Goal: Task Accomplishment & Management: Complete application form

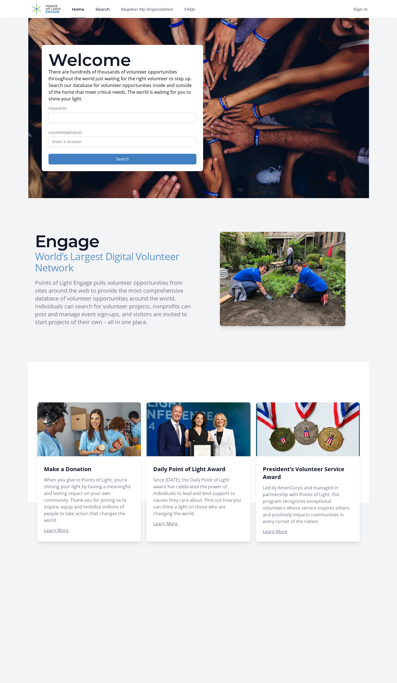
click at [106, 9] on link "Search" at bounding box center [103, 9] width 17 height 18
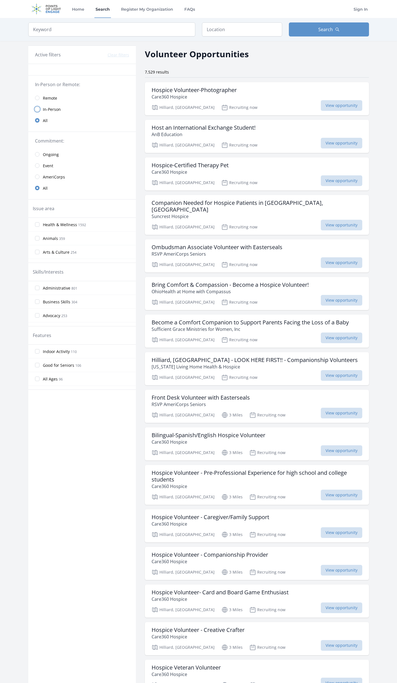
click at [39, 110] on input "radio" at bounding box center [37, 109] width 4 height 4
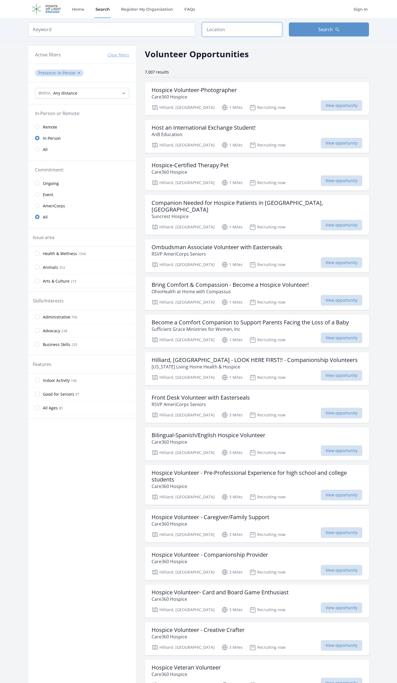
click at [215, 30] on input "text" at bounding box center [242, 29] width 80 height 14
type input "Hilliard, OH, USA"
click at [91, 94] on select "Any distance , 5 Miles , 20 Miles , 50 Miles , 100 Miles" at bounding box center [82, 93] width 94 height 11
select select "32186"
click at [35, 88] on select "Any distance , 5 Miles , 20 Miles , 50 Miles , 100 Miles" at bounding box center [82, 93] width 94 height 11
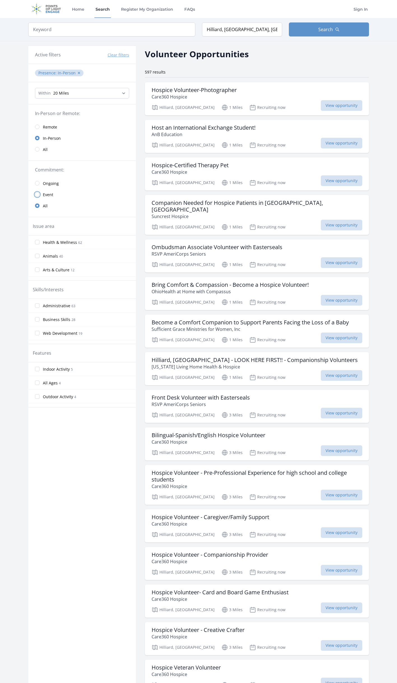
click at [37, 195] on input "radio" at bounding box center [37, 194] width 4 height 4
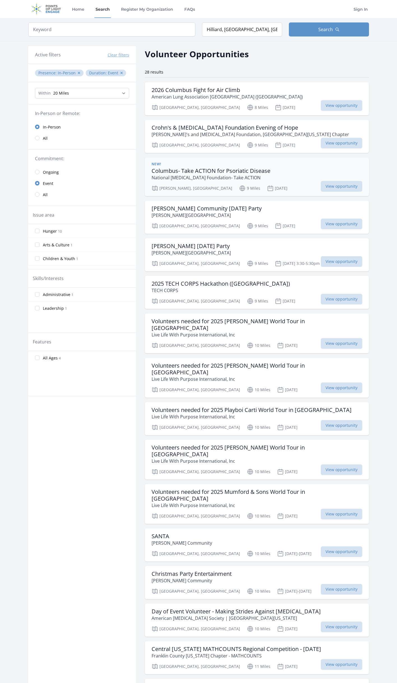
click at [252, 178] on p "National Psoriasis Foundation- Take ACTION" at bounding box center [211, 177] width 119 height 7
click at [38, 233] on input "Hunger 10" at bounding box center [37, 231] width 4 height 4
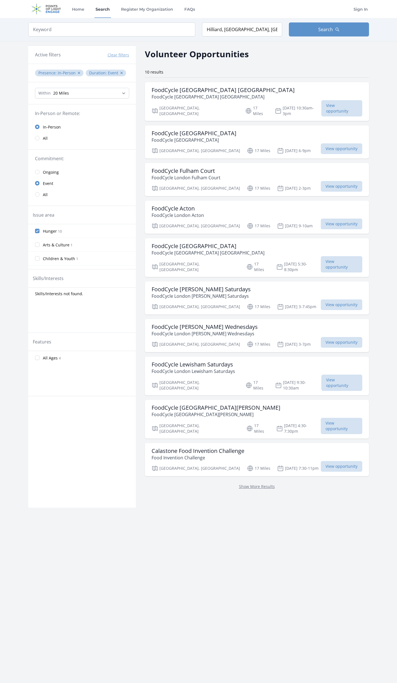
click at [37, 231] on input "Hunger 10" at bounding box center [37, 231] width 4 height 4
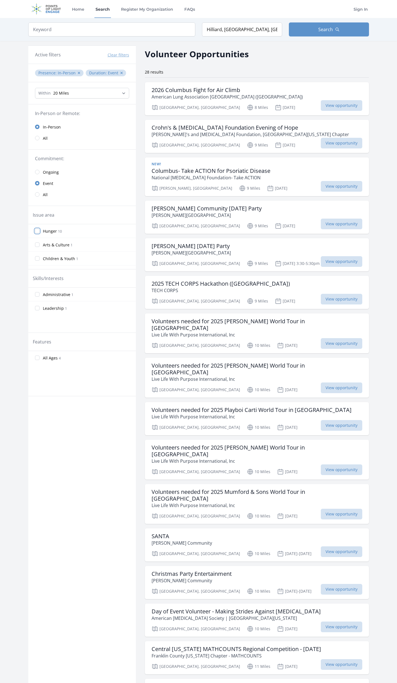
click at [37, 231] on input "Hunger 10" at bounding box center [37, 231] width 4 height 4
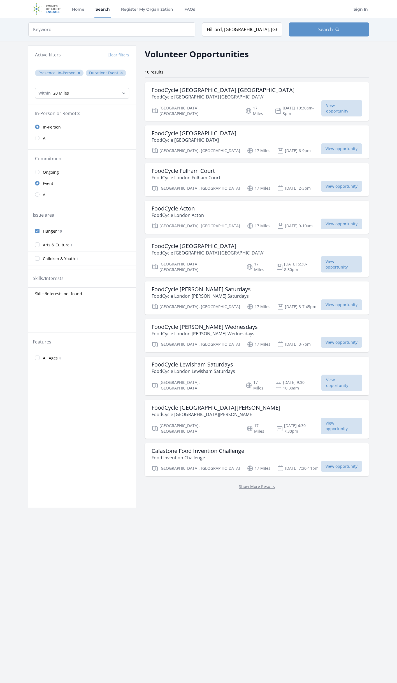
click at [77, 87] on div "Within Any distance , 5 Miles , 20 Miles , 50 Miles , 100 Miles" at bounding box center [82, 93] width 108 height 22
click at [77, 91] on select "Any distance , 5 Miles , 20 Miles , 50 Miles , 100 Miles" at bounding box center [82, 93] width 94 height 11
click at [91, 186] on link "Event" at bounding box center [82, 183] width 108 height 11
click at [37, 245] on input "Arts & Culture 1" at bounding box center [37, 244] width 4 height 4
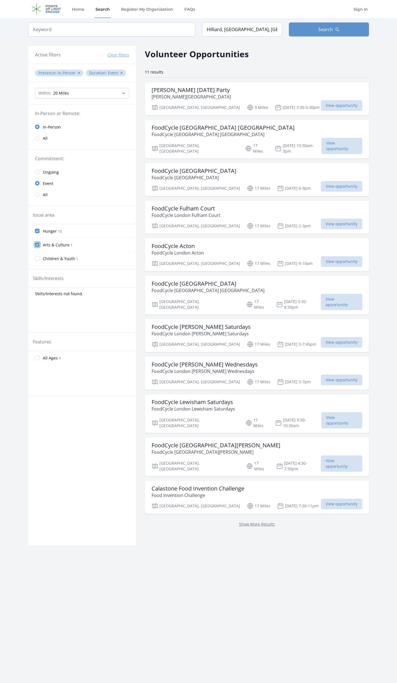
click at [36, 245] on input "Arts & Culture 1" at bounding box center [37, 244] width 4 height 4
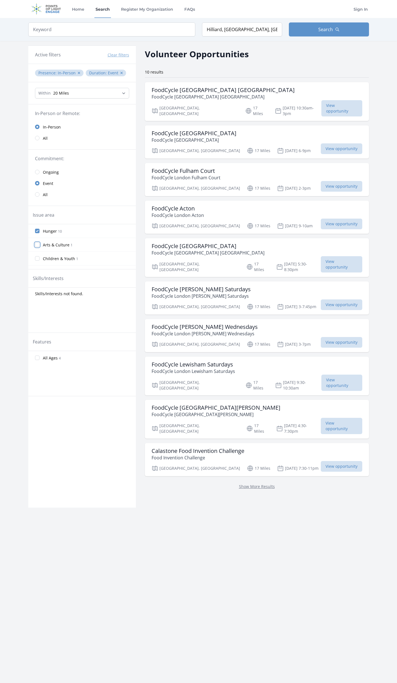
click at [36, 245] on input "Arts & Culture 1" at bounding box center [37, 244] width 4 height 4
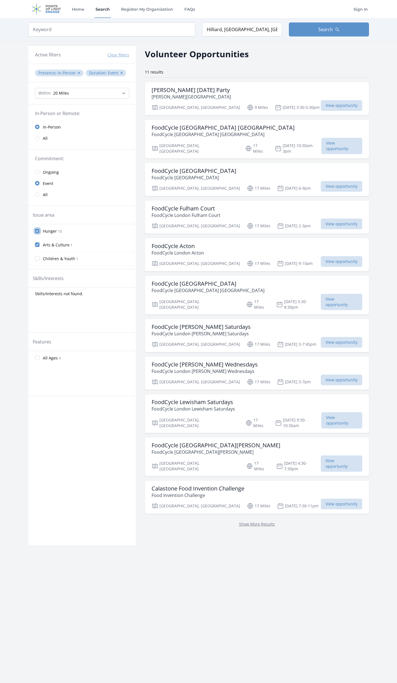
click at [37, 231] on input "Hunger 10" at bounding box center [37, 231] width 4 height 4
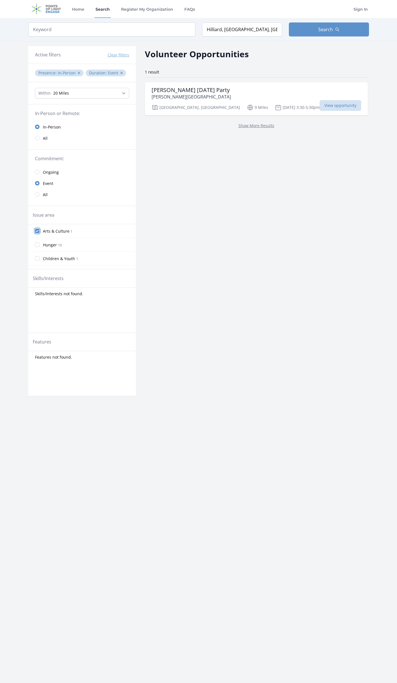
click at [37, 231] on input "Arts & Culture 1" at bounding box center [37, 231] width 4 height 4
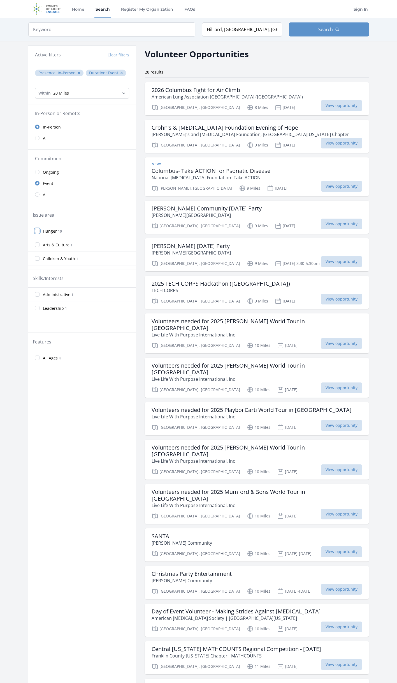
click at [36, 231] on input "Hunger 10" at bounding box center [37, 231] width 4 height 4
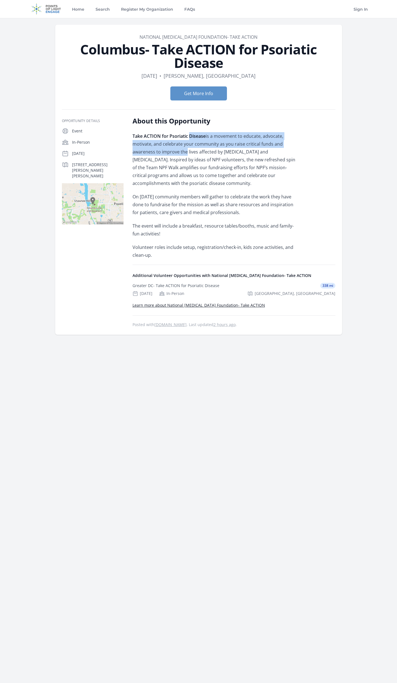
drag, startPoint x: 190, startPoint y: 137, endPoint x: 184, endPoint y: 152, distance: 16.1
click at [184, 152] on p "Take ACTION for Psoriatic Disease is a movement to educate, advocate, motivate,…" at bounding box center [215, 159] width 164 height 55
drag, startPoint x: 184, startPoint y: 152, endPoint x: 174, endPoint y: 172, distance: 22.5
click at [174, 172] on p "Take ACTION for Psoriatic Disease is a movement to educate, advocate, motivate,…" at bounding box center [215, 159] width 164 height 55
